Goal: Task Accomplishment & Management: Complete application form

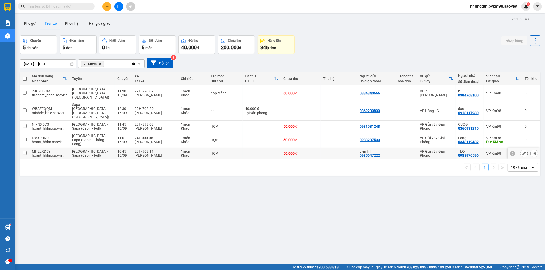
click at [26, 151] on input "checkbox" at bounding box center [25, 153] width 4 height 4
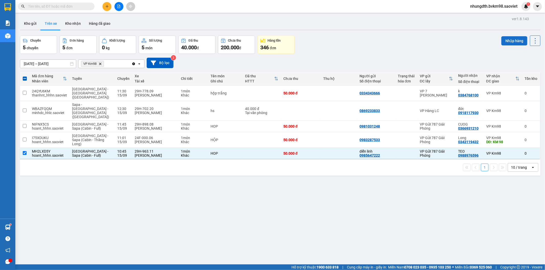
click at [514, 40] on button "Nhập hàng" at bounding box center [514, 40] width 26 height 9
checkbox input "false"
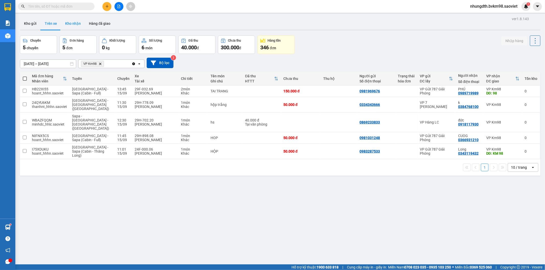
click at [72, 23] on button "Kho nhận" at bounding box center [73, 23] width 24 height 12
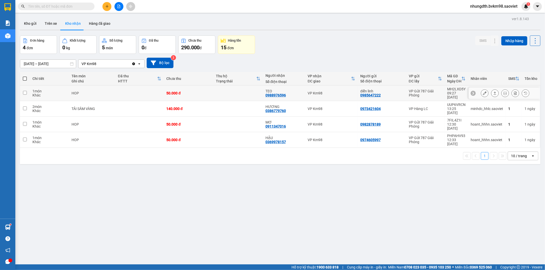
click at [241, 90] on td at bounding box center [238, 94] width 50 height 16
checkbox input "true"
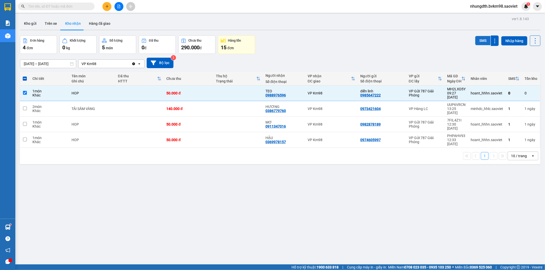
click at [475, 39] on button "SMS" at bounding box center [482, 40] width 15 height 9
click at [483, 107] on icon at bounding box center [485, 109] width 4 height 4
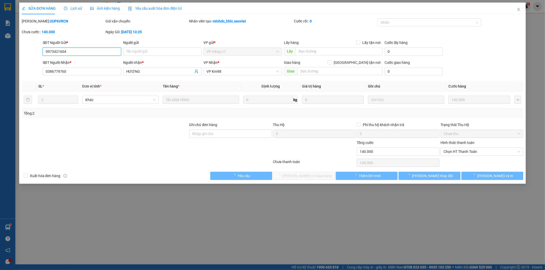
type input "0973421604"
type input "0386779760"
type input "HƯƠNG"
type input "140.000"
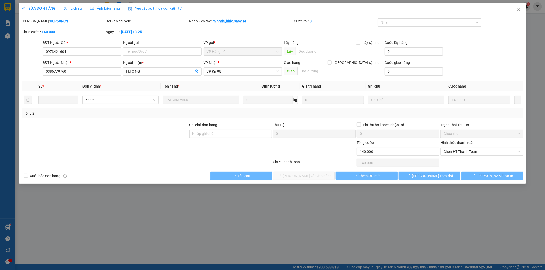
click at [73, 7] on span "Lịch sử" at bounding box center [73, 8] width 18 height 4
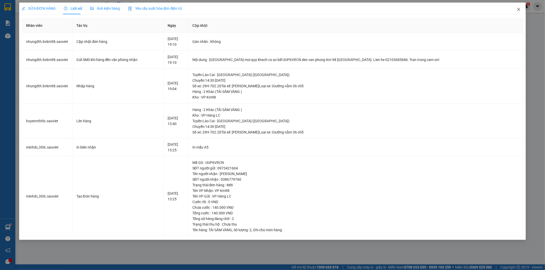
click at [518, 9] on icon "close" at bounding box center [519, 9] width 4 height 4
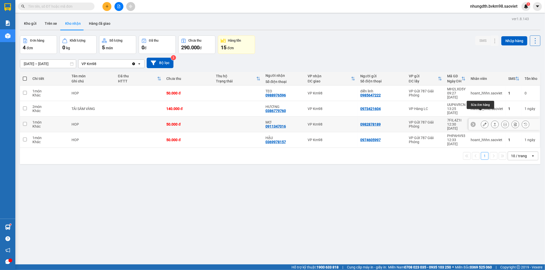
click at [483, 123] on icon at bounding box center [485, 125] width 4 height 4
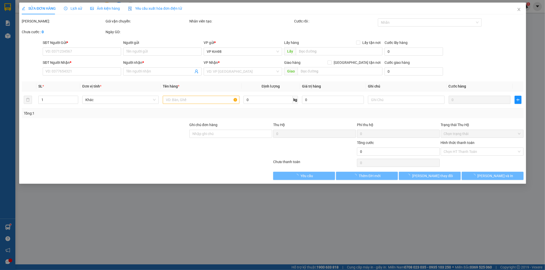
type input "0982878189"
type input "0911347016"
type input "MƠ"
type input "50.000"
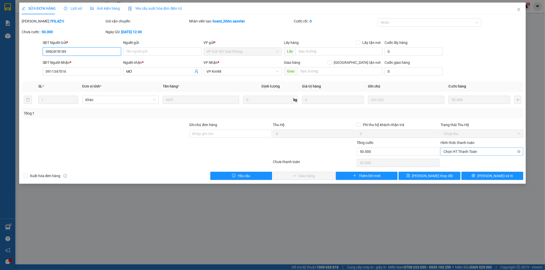
click at [451, 151] on span "Chọn HT Thanh Toán" at bounding box center [481, 152] width 77 height 8
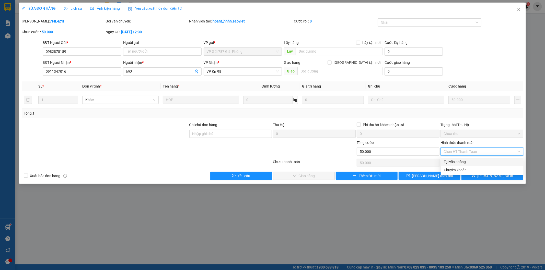
click at [451, 161] on div "Tại văn phòng" at bounding box center [482, 162] width 77 height 6
type input "0"
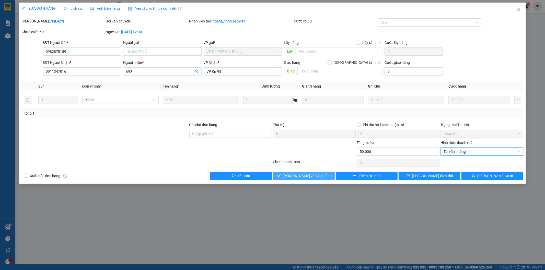
click at [307, 177] on span "[PERSON_NAME] và Giao hàng" at bounding box center [307, 176] width 49 height 6
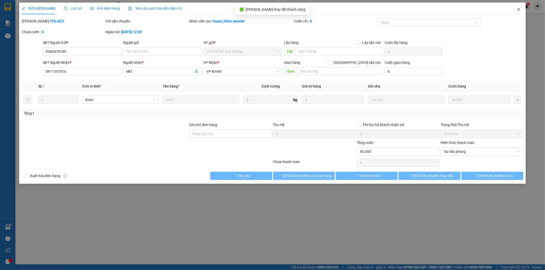
click at [517, 10] on icon "close" at bounding box center [519, 9] width 4 height 4
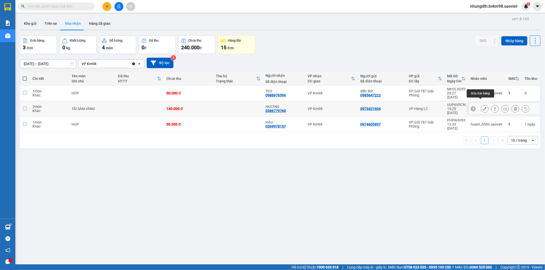
click at [483, 107] on icon at bounding box center [485, 109] width 4 height 4
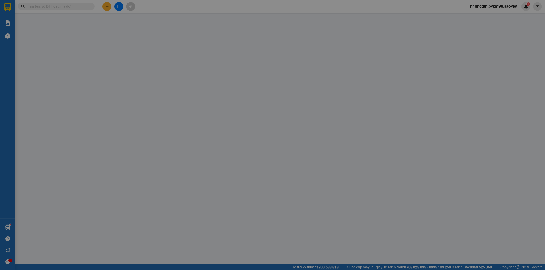
type input "0973421604"
type input "0386779760"
type input "HƯƠNG"
type input "140.000"
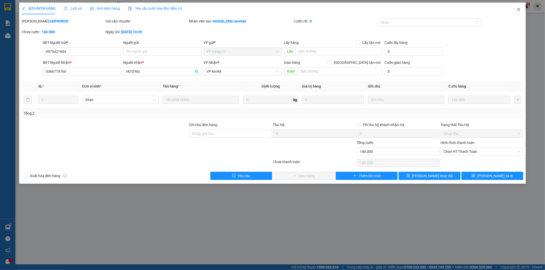
click at [517, 9] on icon "close" at bounding box center [519, 9] width 4 height 4
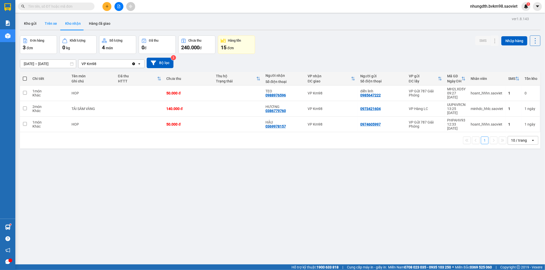
click at [50, 22] on button "Trên xe" at bounding box center [51, 23] width 20 height 12
